Goal: Task Accomplishment & Management: Complete application form

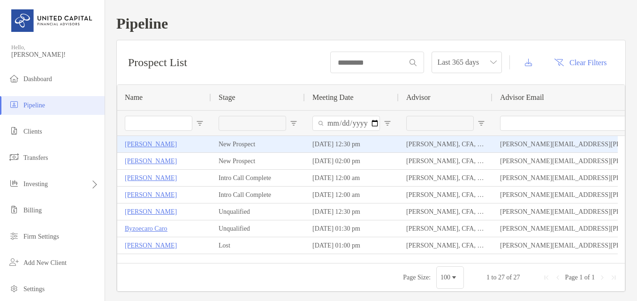
click at [151, 141] on p "[PERSON_NAME]" at bounding box center [151, 144] width 52 height 12
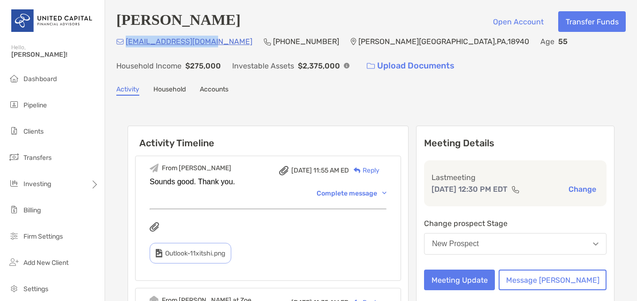
drag, startPoint x: 212, startPoint y: 40, endPoint x: 127, endPoint y: 44, distance: 85.5
click at [127, 44] on div "bhayes000@verizon.net (609) 876-2208 George School , PA , 18940 Age 55 Househol…" at bounding box center [370, 56] width 509 height 40
copy p "bhayes000@verizon.net"
click at [495, 280] on button "Meeting Update" at bounding box center [459, 280] width 71 height 21
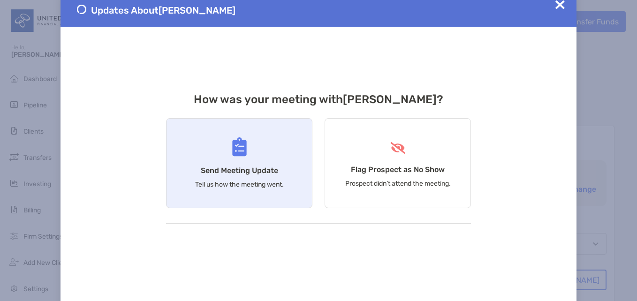
click at [243, 163] on div "Send Meeting Update Tell us how the meeting went." at bounding box center [239, 163] width 146 height 90
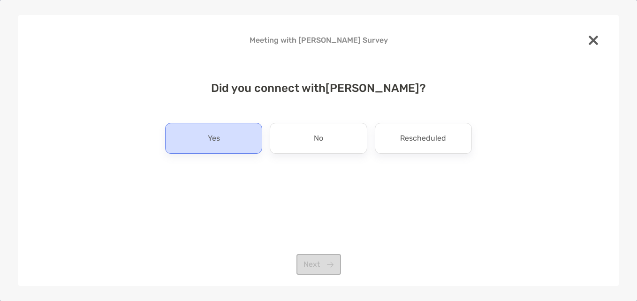
click at [243, 143] on div "Yes" at bounding box center [213, 138] width 97 height 31
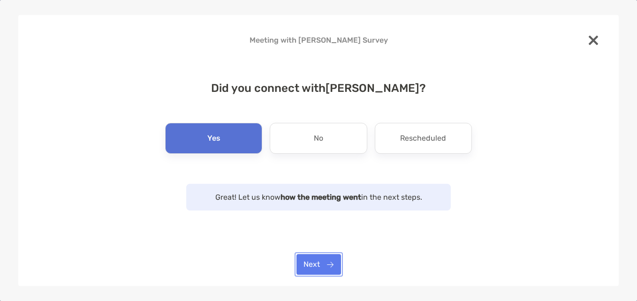
click at [326, 265] on button "Next" at bounding box center [318, 264] width 45 height 21
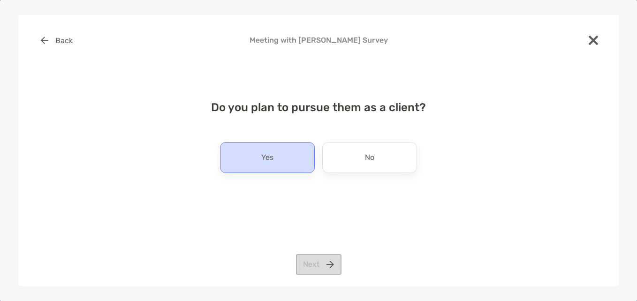
click at [283, 168] on div "Yes" at bounding box center [267, 157] width 95 height 31
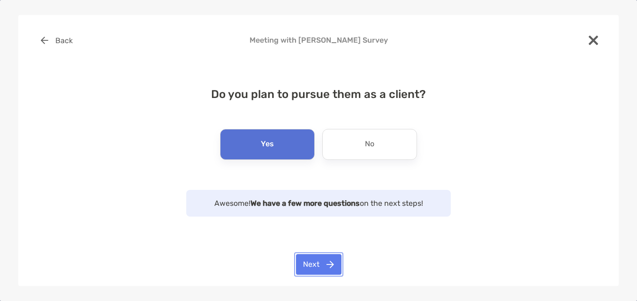
click at [322, 257] on button "Next" at bounding box center [318, 264] width 45 height 21
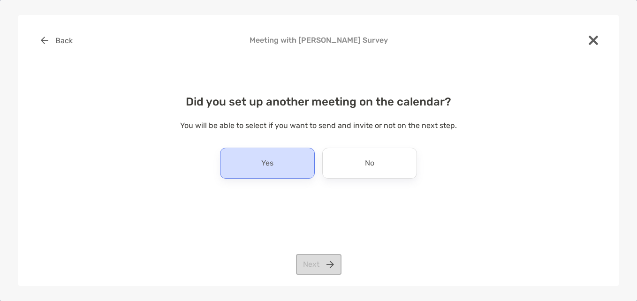
click at [269, 158] on p "Yes" at bounding box center [267, 163] width 12 height 15
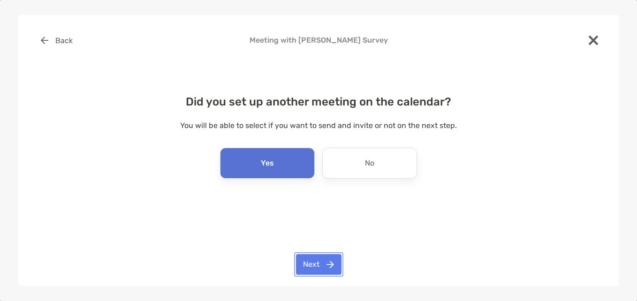
click at [317, 261] on button "Next" at bounding box center [318, 264] width 45 height 21
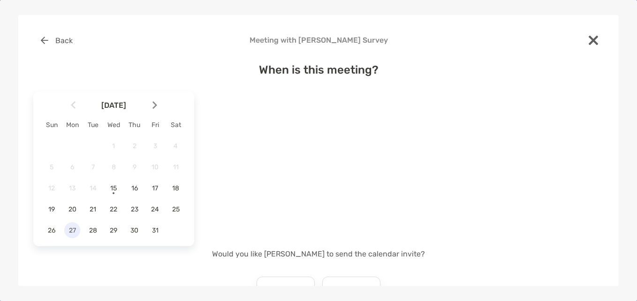
click at [70, 230] on span "27" at bounding box center [72, 231] width 16 height 8
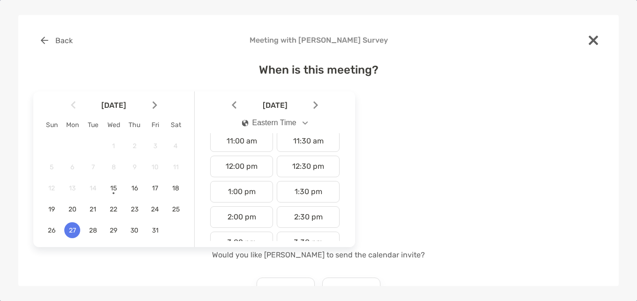
scroll to position [328, 0]
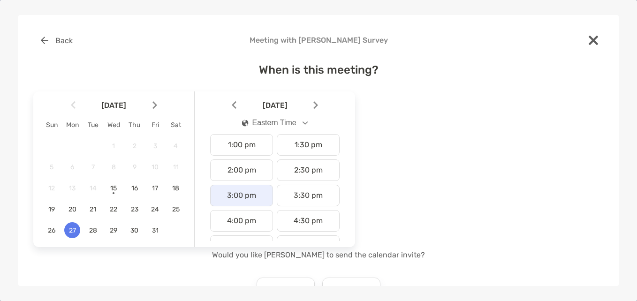
click at [252, 197] on div "3:00 pm" at bounding box center [241, 196] width 63 height 22
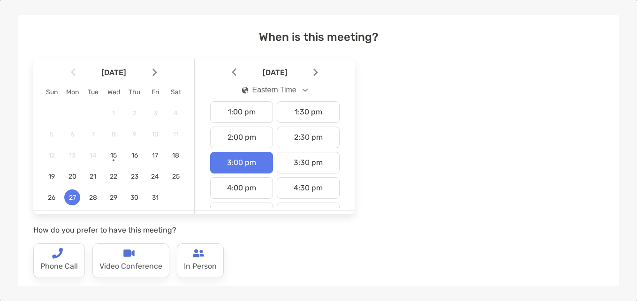
scroll to position [47, 0]
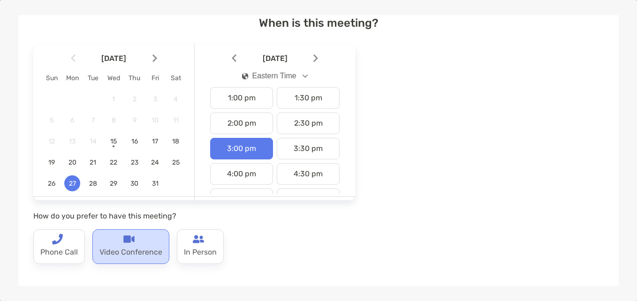
click at [117, 254] on p "Video Conference" at bounding box center [130, 252] width 63 height 15
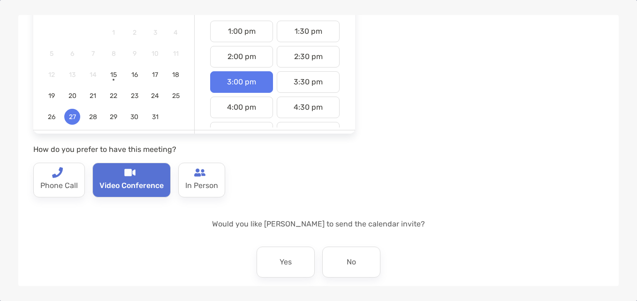
scroll to position [141, 0]
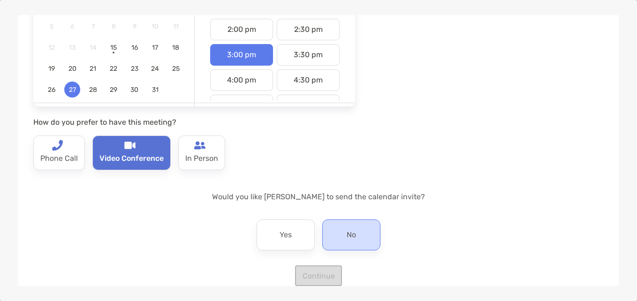
click at [355, 229] on div "No" at bounding box center [351, 234] width 58 height 31
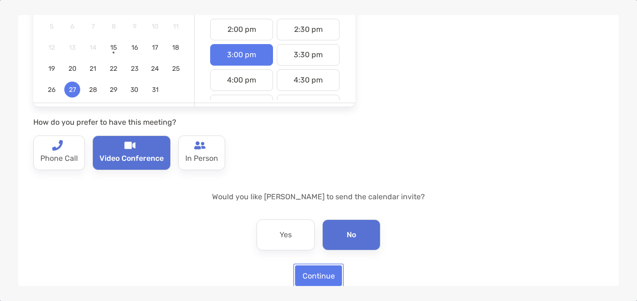
click at [313, 276] on button "Continue" at bounding box center [318, 275] width 47 height 21
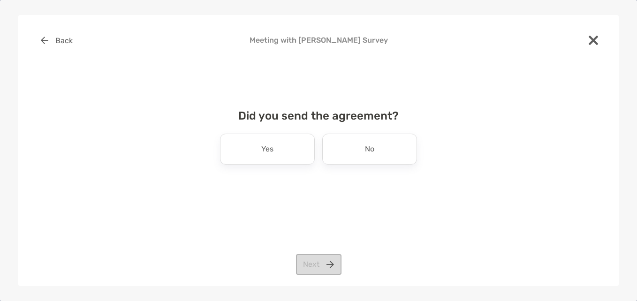
scroll to position [0, 0]
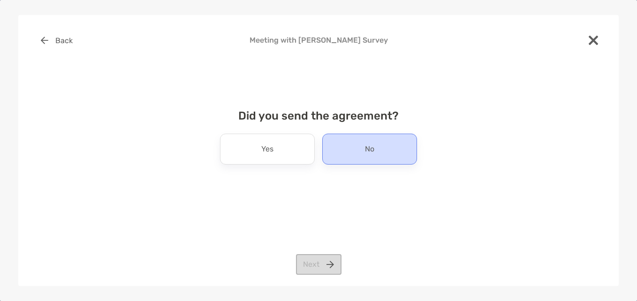
click at [356, 155] on div "No" at bounding box center [369, 149] width 95 height 31
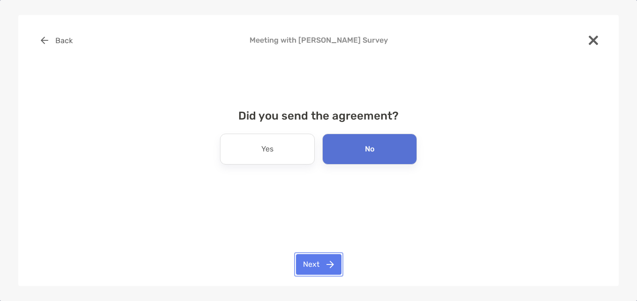
click at [321, 269] on button "Next" at bounding box center [318, 264] width 45 height 21
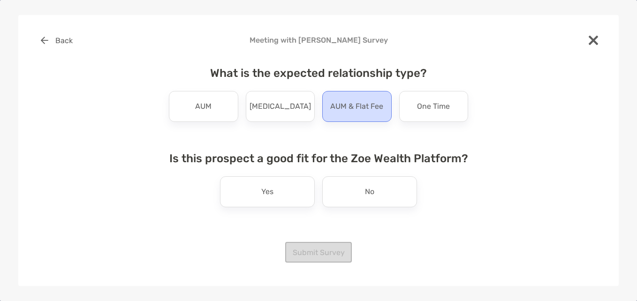
click at [350, 114] on p "AUM & Flat Fee" at bounding box center [356, 106] width 53 height 15
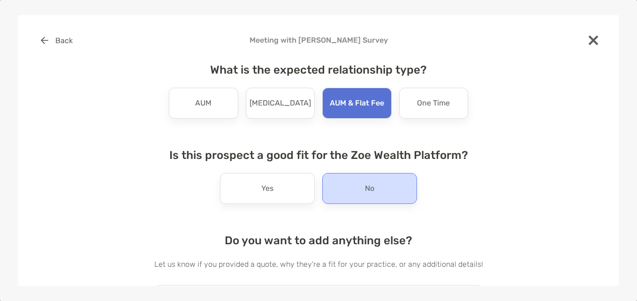
click at [358, 194] on div "No" at bounding box center [369, 188] width 95 height 31
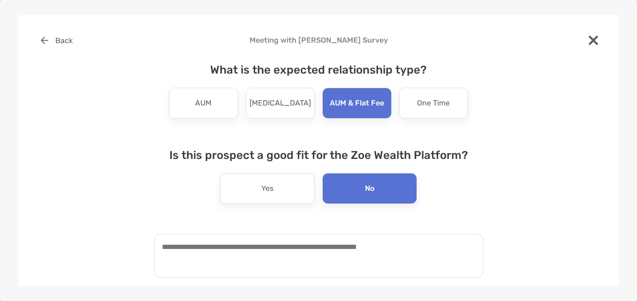
click at [299, 247] on textarea at bounding box center [318, 256] width 329 height 44
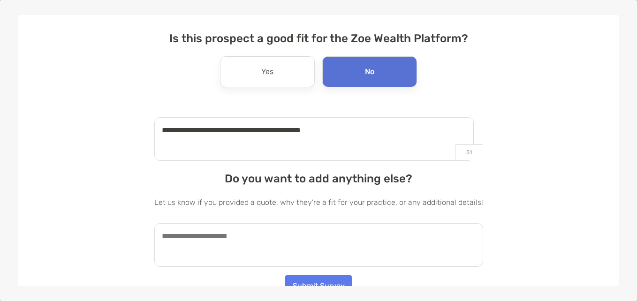
scroll to position [127, 0]
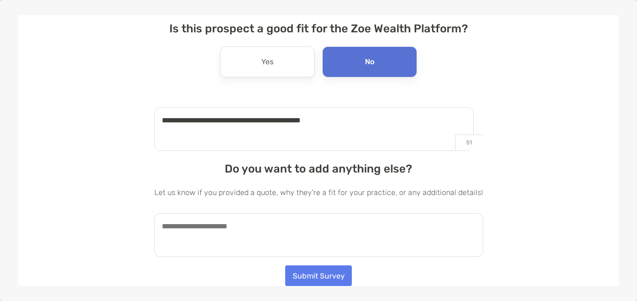
type textarea "**********"
click at [225, 227] on textarea at bounding box center [318, 235] width 329 height 44
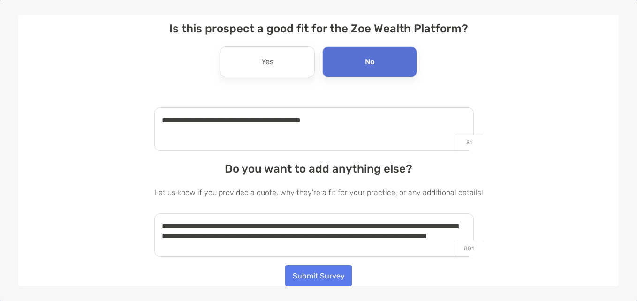
type textarea "**********"
click at [325, 271] on button "Submit Survey" at bounding box center [318, 275] width 67 height 21
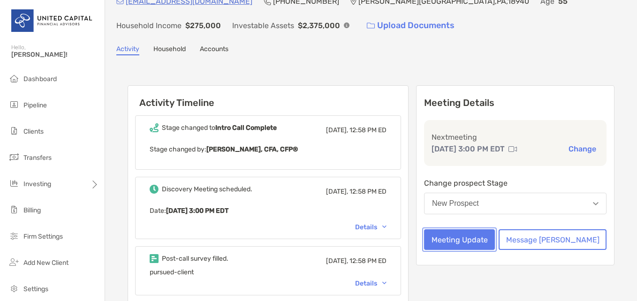
scroll to position [0, 0]
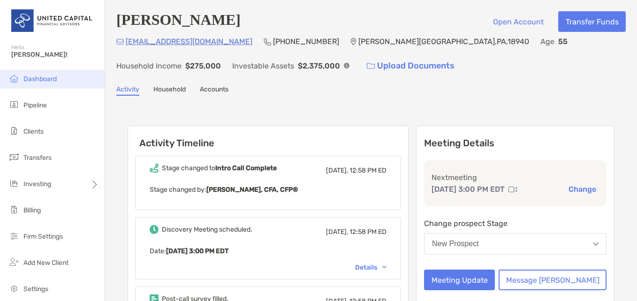
click at [41, 77] on span "Dashboard" at bounding box center [39, 79] width 33 height 8
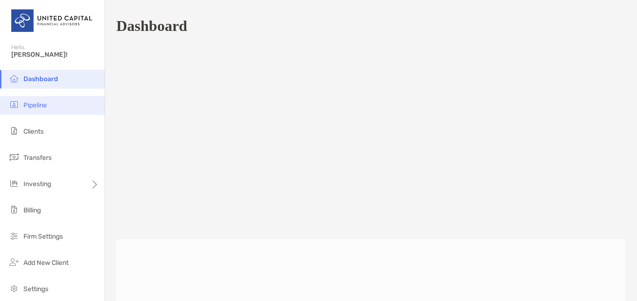
click at [35, 106] on span "Pipeline" at bounding box center [34, 105] width 23 height 8
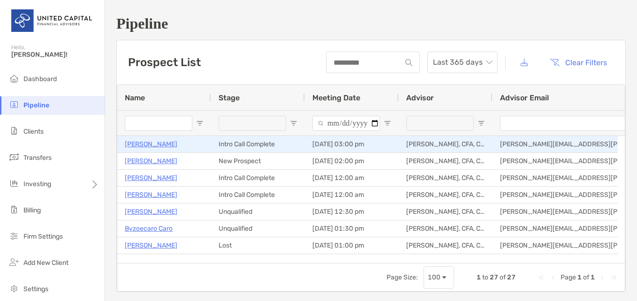
click at [154, 143] on p "[PERSON_NAME]" at bounding box center [151, 144] width 53 height 12
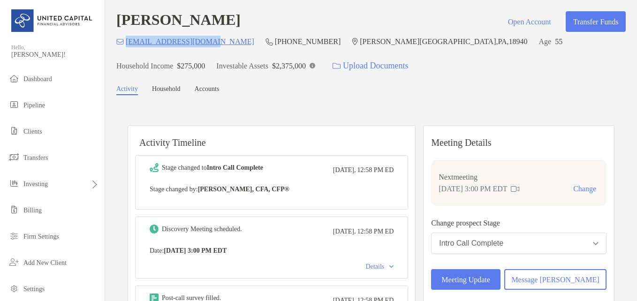
drag, startPoint x: 212, startPoint y: 41, endPoint x: 127, endPoint y: 42, distance: 84.9
click at [127, 42] on div "bhayes000@verizon.net (609) 876-2208 George School , PA , 18940 Age 55 Househol…" at bounding box center [370, 56] width 509 height 40
copy p "bhayes000@verizon.net"
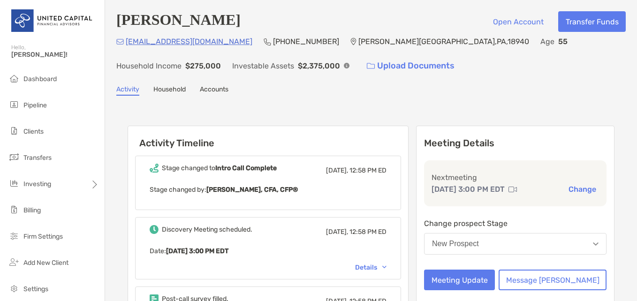
scroll to position [375, 0]
